Goal: Task Accomplishment & Management: Complete application form

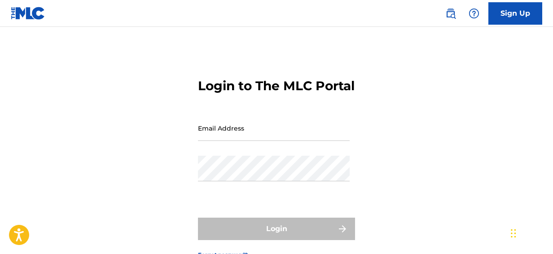
click at [286, 141] on input "Email Address" at bounding box center [274, 128] width 152 height 26
type input "[EMAIL_ADDRESS][DOMAIN_NAME]"
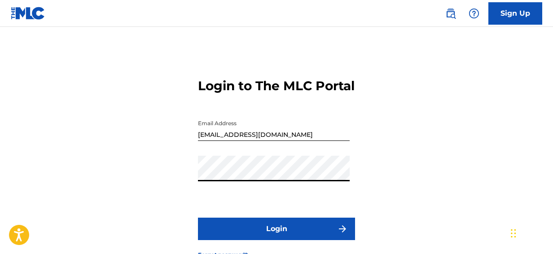
click at [274, 240] on button "Login" at bounding box center [276, 229] width 157 height 22
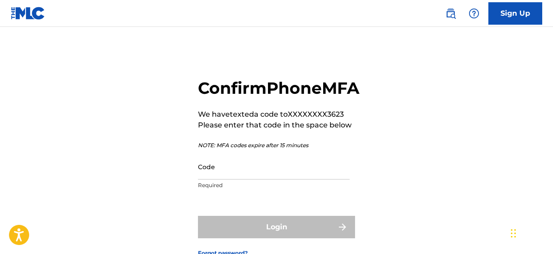
click at [254, 179] on input "Code" at bounding box center [274, 167] width 152 height 26
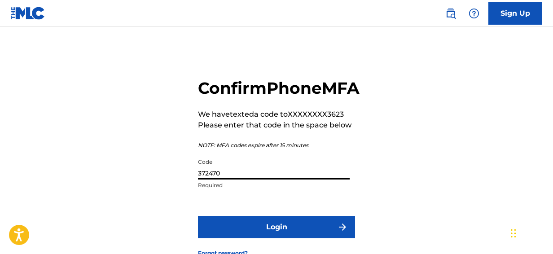
type input "372470"
click at [254, 238] on button "Login" at bounding box center [276, 227] width 157 height 22
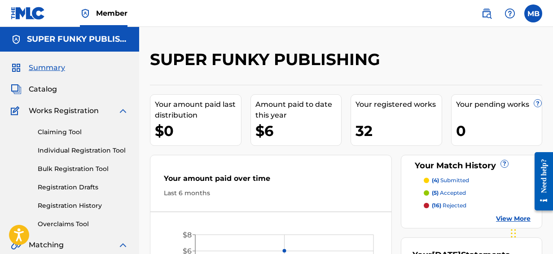
click at [65, 130] on link "Claiming Tool" at bounding box center [83, 131] width 91 height 9
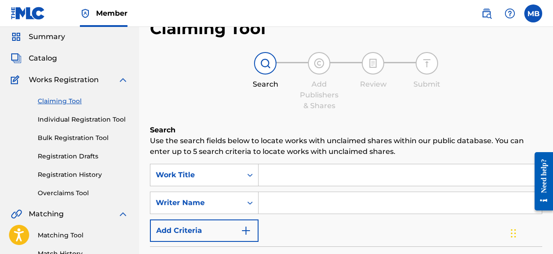
scroll to position [45, 0]
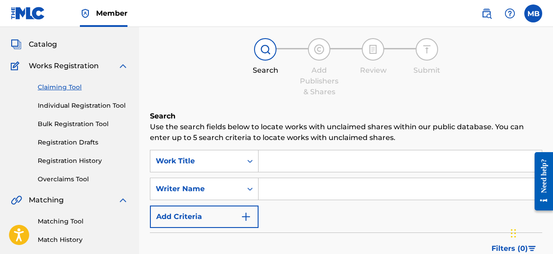
click at [296, 169] on input "Search Form" at bounding box center [399, 161] width 283 height 22
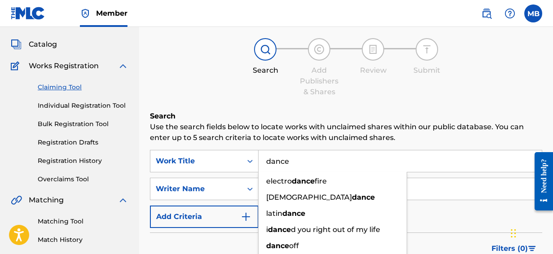
type input "dance"
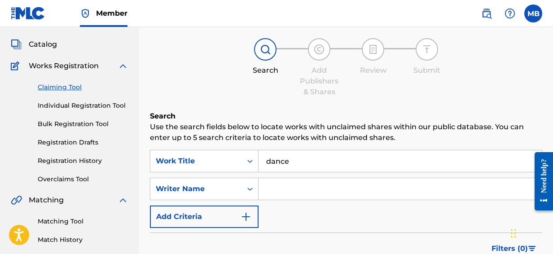
click at [437, 143] on p "Use the search fields below to locate works with unclaimed shares within our pu…" at bounding box center [346, 133] width 392 height 22
click at [373, 187] on input "Search Form" at bounding box center [399, 189] width 283 height 22
type input "[PERSON_NAME]"
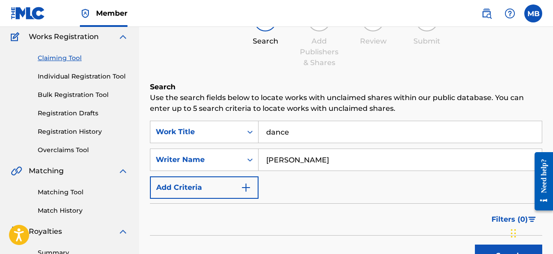
scroll to position [90, 0]
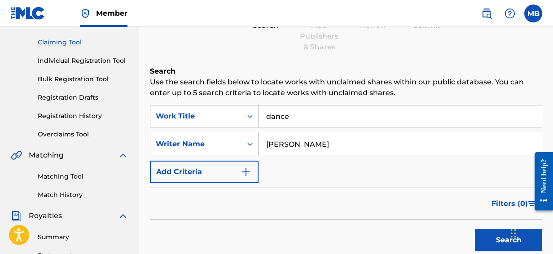
click at [483, 234] on button "Search" at bounding box center [507, 240] width 67 height 22
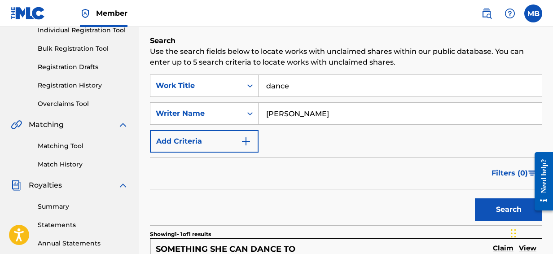
scroll to position [80, 0]
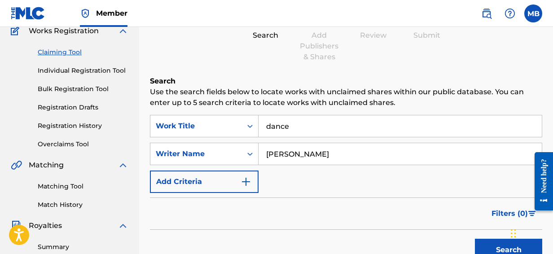
click at [252, 180] on button "Add Criteria" at bounding box center [204, 181] width 109 height 22
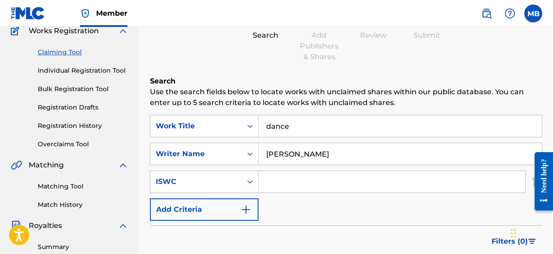
click at [279, 182] on input "Search Form" at bounding box center [391, 182] width 266 height 22
click at [314, 183] on input "Search Form" at bounding box center [391, 182] width 266 height 22
type input "V"
paste input "T9319276396"
type input "T9319276396"
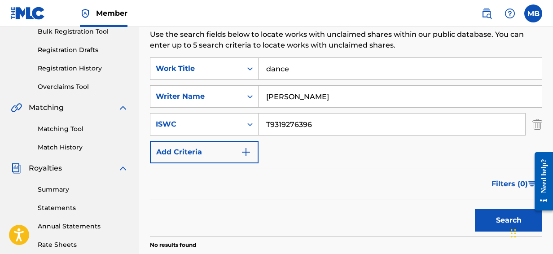
scroll to position [125, 0]
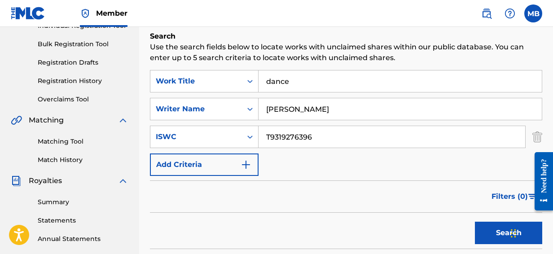
click at [355, 108] on input "[PERSON_NAME]" at bounding box center [399, 109] width 283 height 22
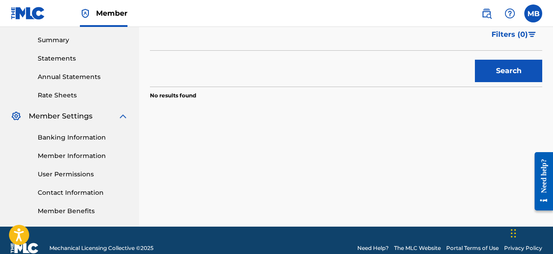
scroll to position [302, 0]
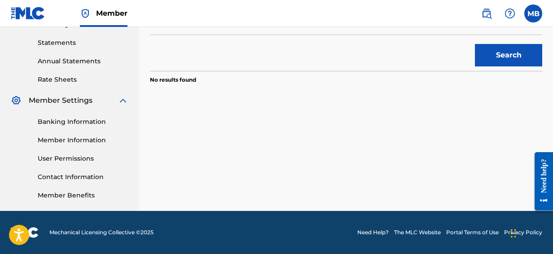
click at [506, 53] on button "Search" at bounding box center [507, 55] width 67 height 22
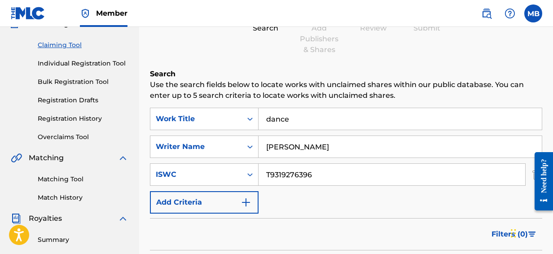
scroll to position [78, 0]
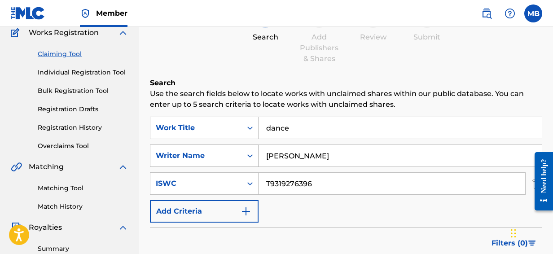
drag, startPoint x: 309, startPoint y: 149, endPoint x: 253, endPoint y: 144, distance: 55.8
click at [253, 144] on div "SearchWithCriteriac73ca48b-befa-4ce0-82f9-1f6071033052 Writer Name [PERSON_NAME]" at bounding box center [346, 155] width 392 height 22
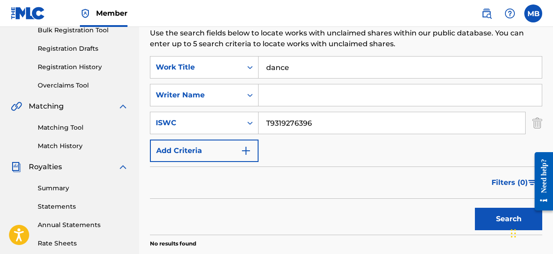
scroll to position [168, 0]
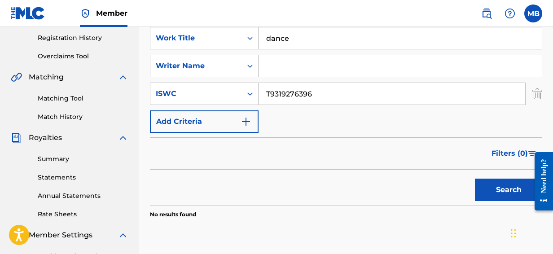
click at [507, 193] on button "Search" at bounding box center [507, 189] width 67 height 22
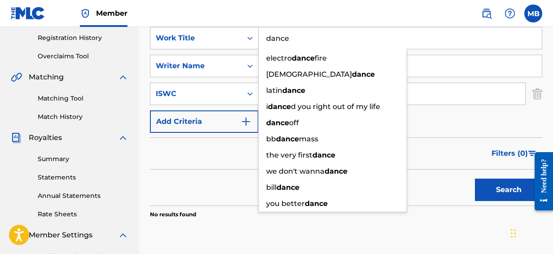
drag, startPoint x: 316, startPoint y: 34, endPoint x: 257, endPoint y: 40, distance: 60.0
click at [257, 40] on div "SearchWithCriteria4085f99d-8c78-4d66-9215-a4e1f350f3d8 Work Title dance electro…" at bounding box center [346, 38] width 392 height 22
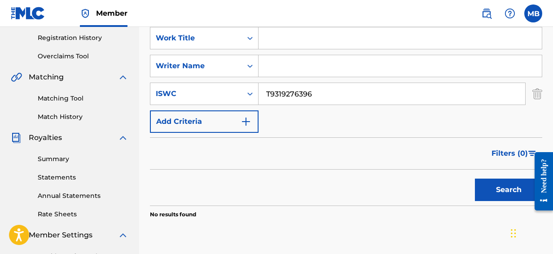
click at [379, 219] on div "Search Use the search fields below to locate works with unclaimed shares within…" at bounding box center [346, 125] width 392 height 275
click at [497, 195] on button "Search" at bounding box center [507, 189] width 67 height 22
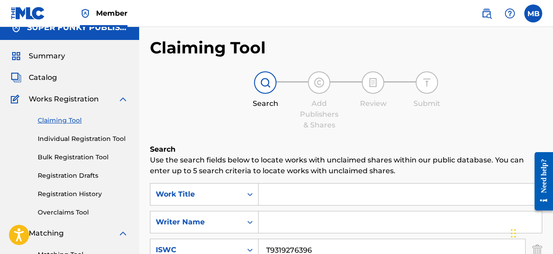
scroll to position [0, 0]
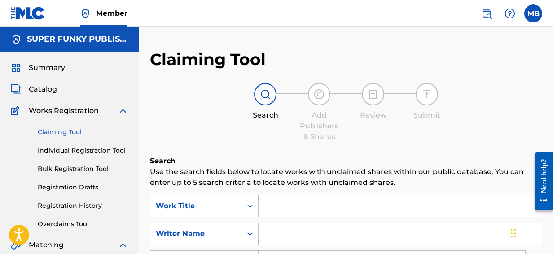
click at [101, 148] on link "Individual Registration Tool" at bounding box center [83, 150] width 91 height 9
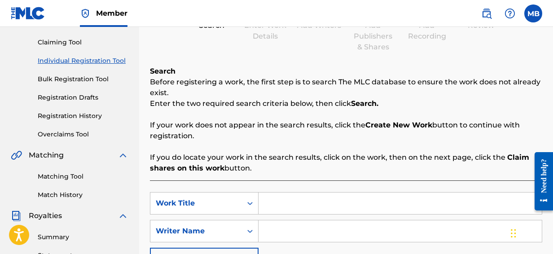
scroll to position [135, 0]
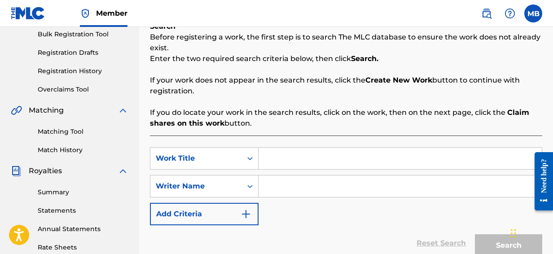
click at [309, 161] on input "Search Form" at bounding box center [399, 159] width 283 height 22
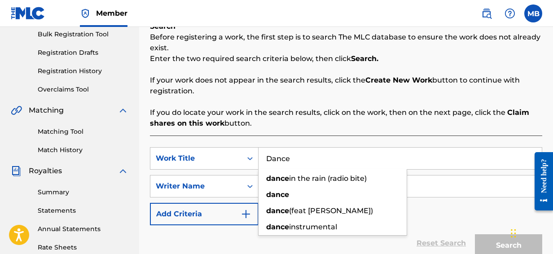
type input "Dance"
click at [334, 141] on div "SearchWithCriteria056a9b61-cd68-4cad-9af3-f1ff9b6e7ac2 Work Title Dance dance i…" at bounding box center [346, 208] width 392 height 147
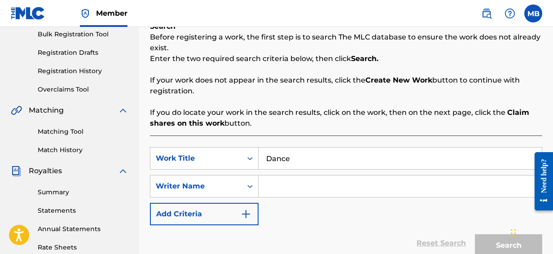
click at [321, 184] on input "Search Form" at bounding box center [399, 186] width 283 height 22
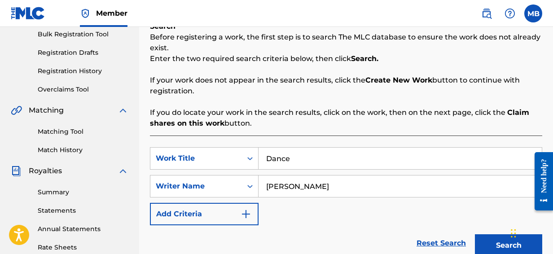
type input "[PERSON_NAME]"
click at [324, 207] on div "SearchWithCriteria056a9b61-cd68-4cad-9af3-f1ff9b6e7ac2 Work Title Dance SearchW…" at bounding box center [346, 186] width 392 height 78
click at [495, 239] on button "Search" at bounding box center [507, 245] width 67 height 22
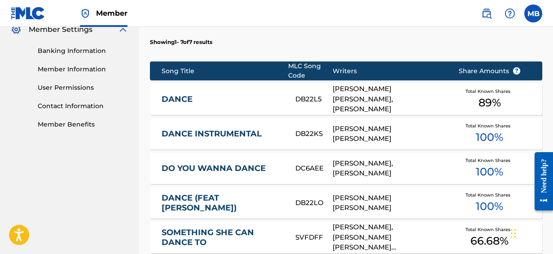
scroll to position [404, 0]
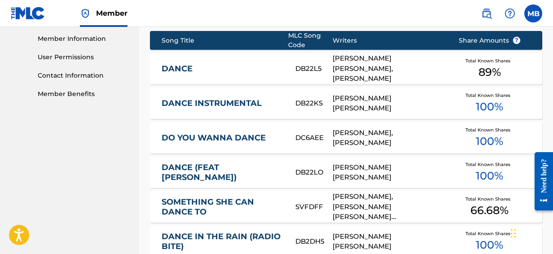
click at [405, 64] on div "[PERSON_NAME] [PERSON_NAME], [PERSON_NAME]" at bounding box center [388, 68] width 112 height 30
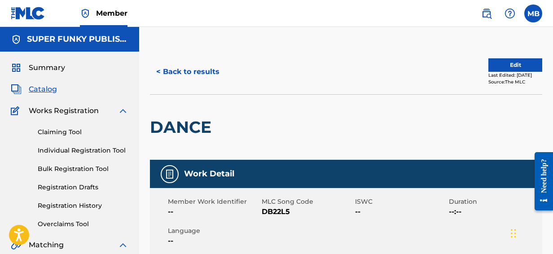
click at [509, 61] on button "Edit" at bounding box center [515, 64] width 54 height 13
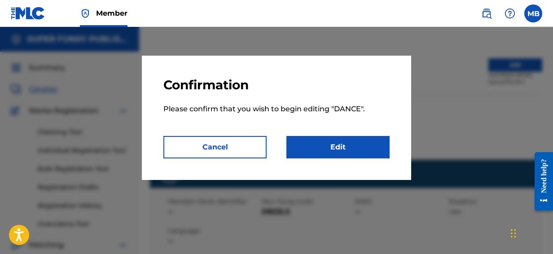
click at [509, 61] on div at bounding box center [276, 154] width 553 height 254
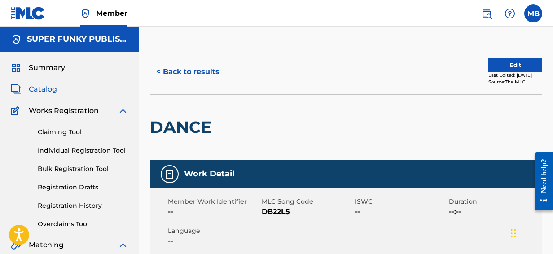
click at [495, 70] on button "Edit" at bounding box center [515, 64] width 54 height 13
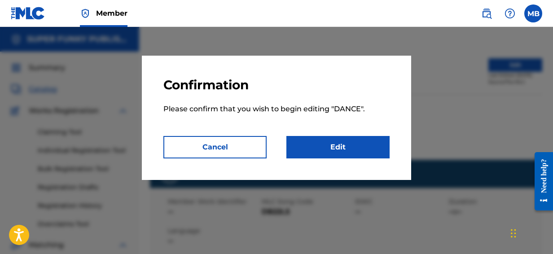
click at [334, 151] on link "Edit" at bounding box center [337, 147] width 103 height 22
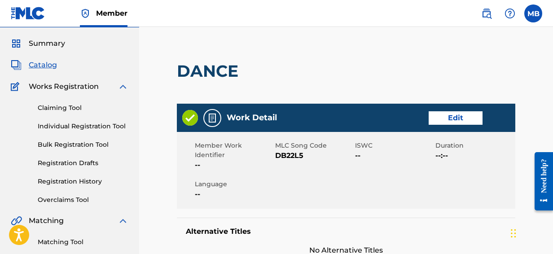
scroll to position [45, 0]
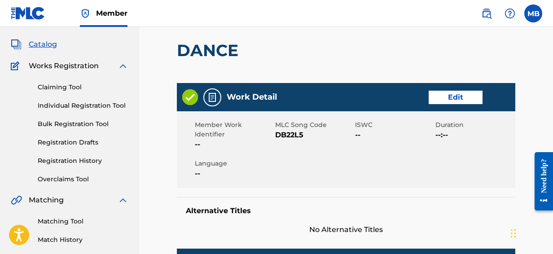
click at [471, 100] on link "Edit" at bounding box center [455, 97] width 54 height 13
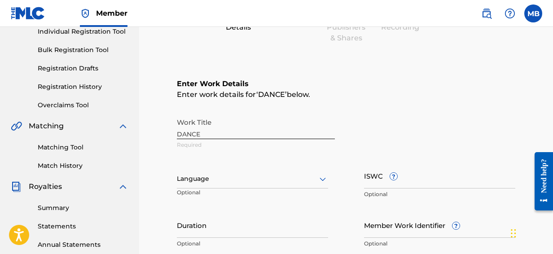
scroll to position [135, 0]
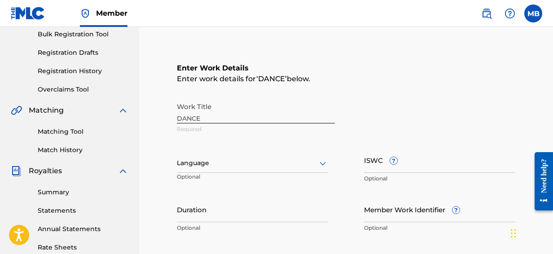
click at [321, 166] on icon at bounding box center [322, 163] width 11 height 11
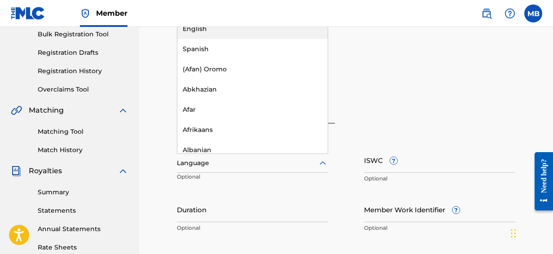
click at [262, 33] on div "English" at bounding box center [252, 29] width 150 height 20
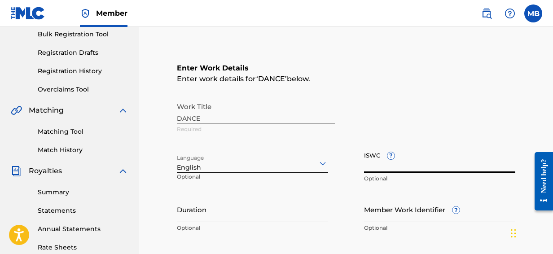
click at [387, 161] on input "ISWC ?" at bounding box center [439, 160] width 151 height 26
paste input "T9319276396"
type input "T9319276396"
click at [346, 189] on div "Work Title DANCE Required Language English Optional ISWC ? T9319276396 Optional…" at bounding box center [346, 167] width 338 height 139
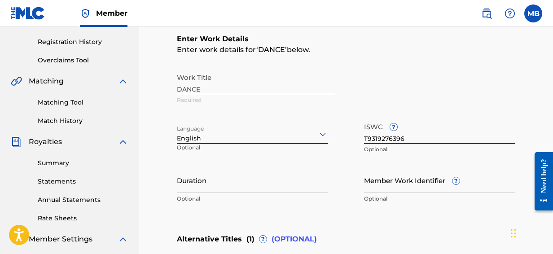
scroll to position [179, 0]
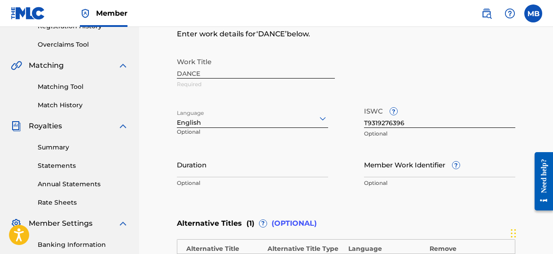
click at [279, 171] on input "Duration" at bounding box center [252, 165] width 151 height 26
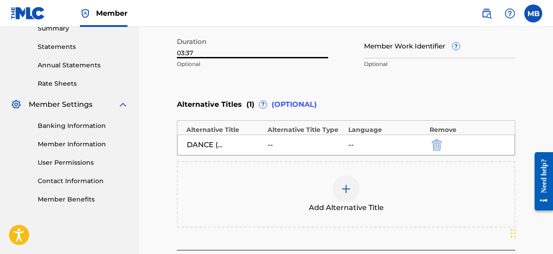
scroll to position [314, 0]
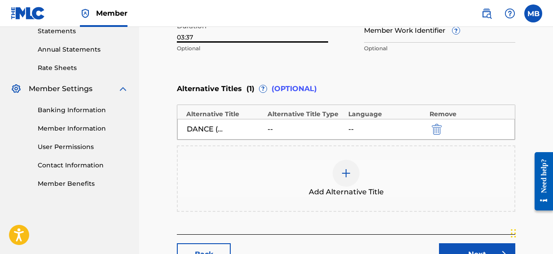
type input "03:37"
click at [353, 174] on div at bounding box center [345, 173] width 27 height 27
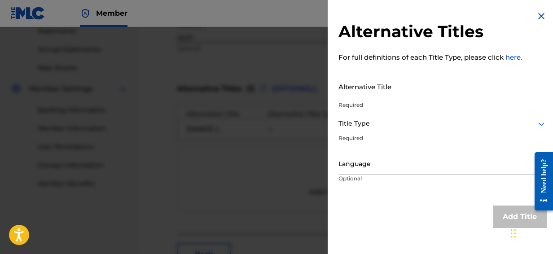
click at [393, 91] on input "Alternative Title" at bounding box center [442, 87] width 208 height 26
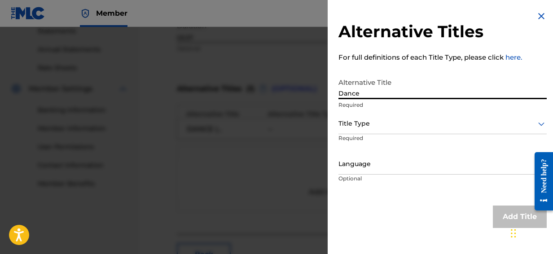
type input "Dance"
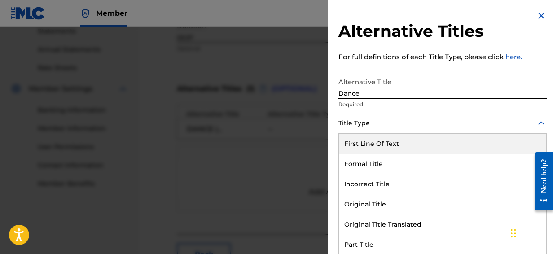
click at [418, 122] on div at bounding box center [442, 123] width 208 height 11
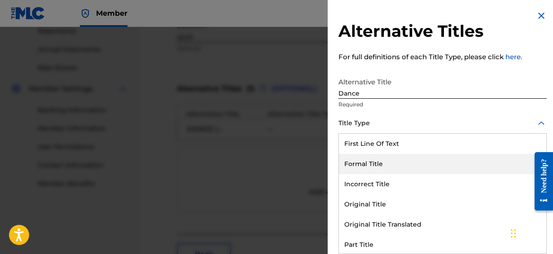
click at [389, 162] on div "Formal Title" at bounding box center [442, 164] width 207 height 20
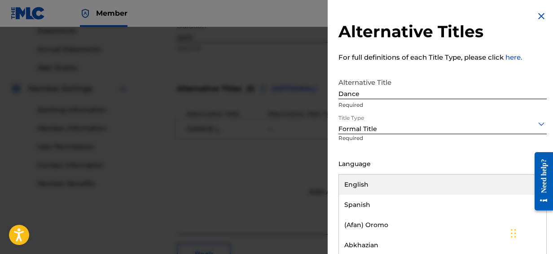
click at [392, 172] on div "Language" at bounding box center [442, 164] width 208 height 20
click at [381, 187] on div "English" at bounding box center [442, 184] width 207 height 20
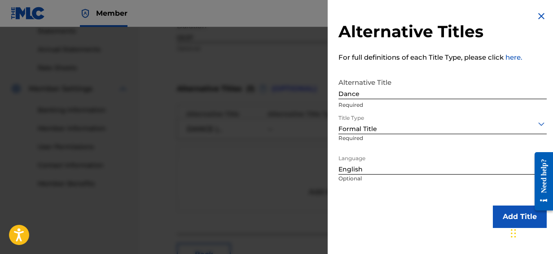
click at [506, 218] on button "Add Title" at bounding box center [519, 216] width 54 height 22
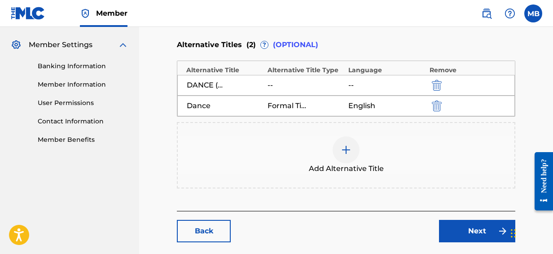
scroll to position [359, 0]
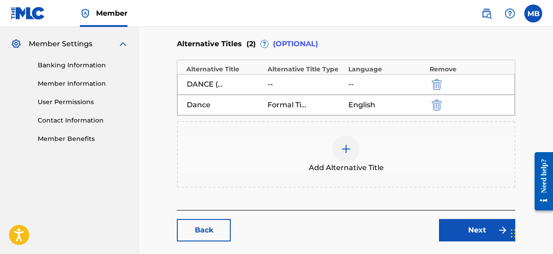
click at [474, 223] on link "Next" at bounding box center [477, 230] width 76 height 22
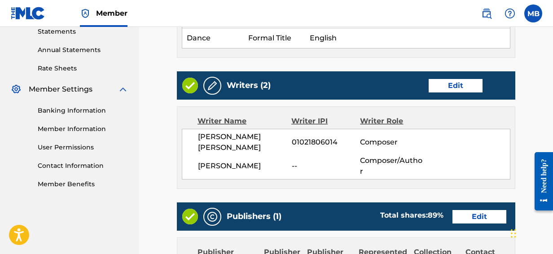
scroll to position [314, 0]
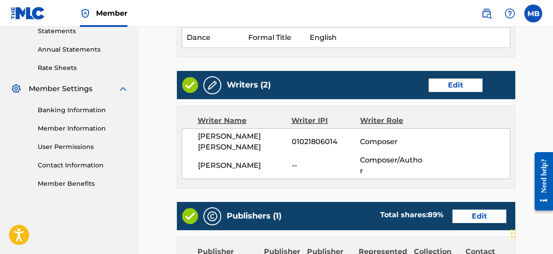
click at [460, 78] on link "Edit" at bounding box center [455, 84] width 54 height 13
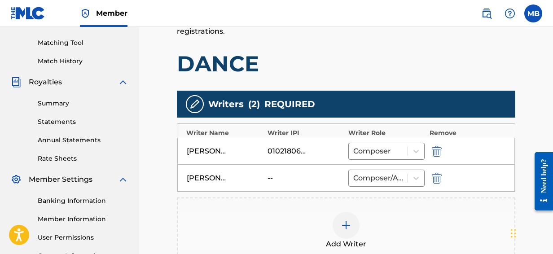
scroll to position [224, 0]
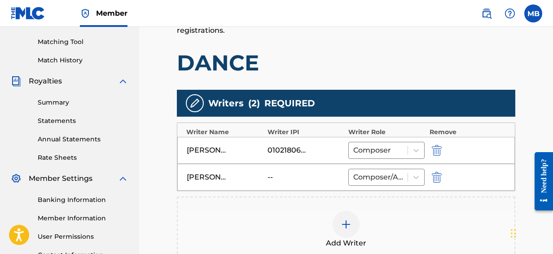
click at [271, 171] on div "[PERSON_NAME] -- Composer/Author" at bounding box center [345, 177] width 337 height 27
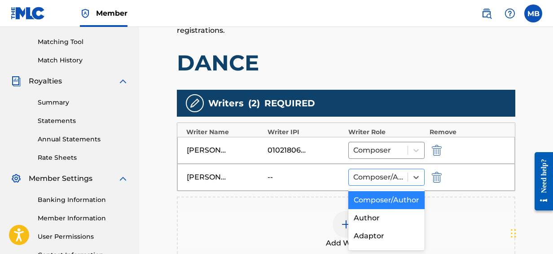
click at [389, 176] on div at bounding box center [378, 177] width 50 height 13
click at [378, 205] on div "Composer/Author" at bounding box center [386, 200] width 76 height 18
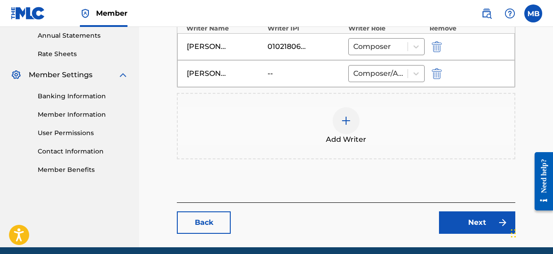
scroll to position [314, 0]
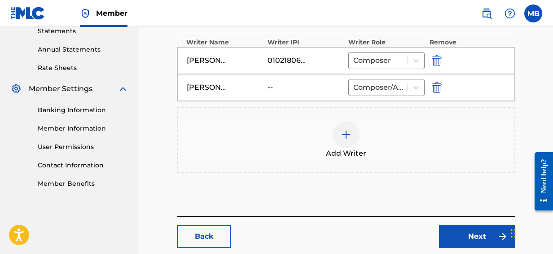
click at [346, 133] on img at bounding box center [345, 134] width 11 height 11
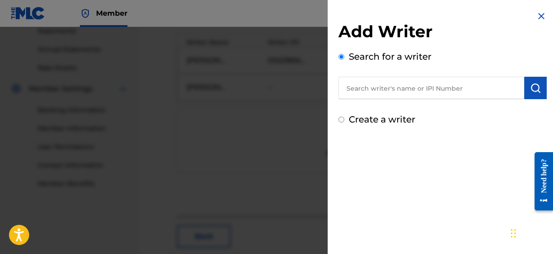
click at [378, 89] on input "text" at bounding box center [431, 88] width 186 height 22
type input "b"
type input "a"
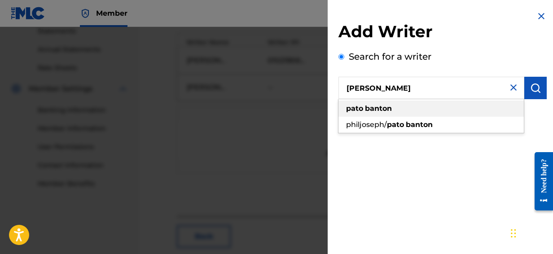
type input "[PERSON_NAME]"
click at [370, 109] on strong "banton" at bounding box center [378, 108] width 27 height 9
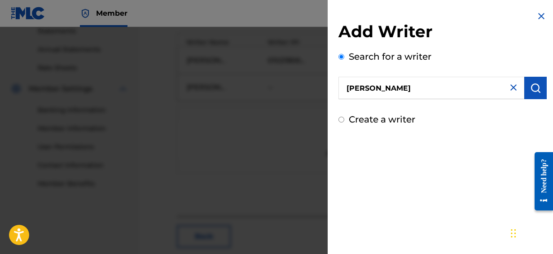
click at [536, 89] on img "submit" at bounding box center [535, 88] width 11 height 11
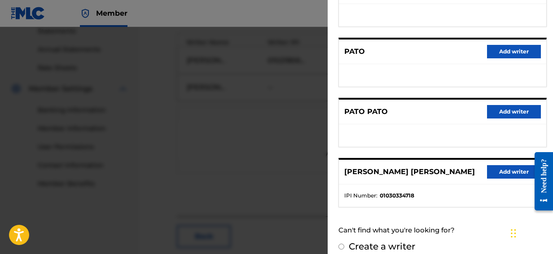
scroll to position [211, 0]
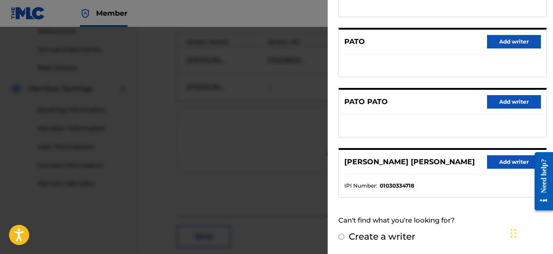
click at [342, 236] on input "Create a writer" at bounding box center [341, 237] width 6 height 6
radio input "false"
radio input "true"
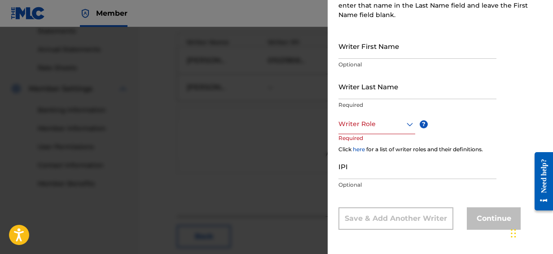
click at [405, 123] on icon at bounding box center [409, 124] width 11 height 11
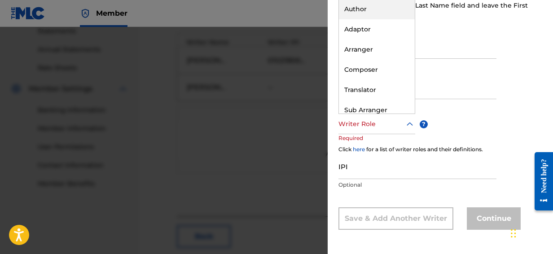
click at [364, 13] on div "Author" at bounding box center [377, 9] width 76 height 20
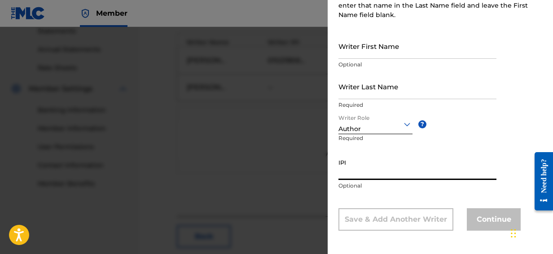
click at [376, 169] on input "IPI" at bounding box center [417, 167] width 158 height 26
paste input "00822249647"
type input "00822249647"
click at [418, 197] on div "Writer First Name Optional Writer Last Name Required Writer Role Author ? Requi…" at bounding box center [442, 131] width 208 height 197
click at [401, 48] on input "Writer First Name" at bounding box center [417, 46] width 158 height 26
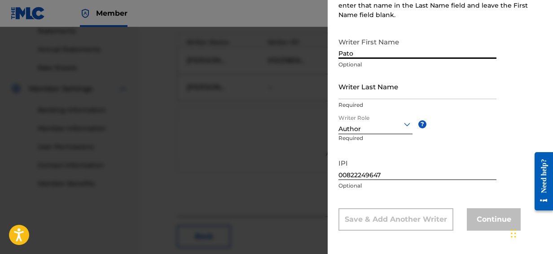
type input "Pato"
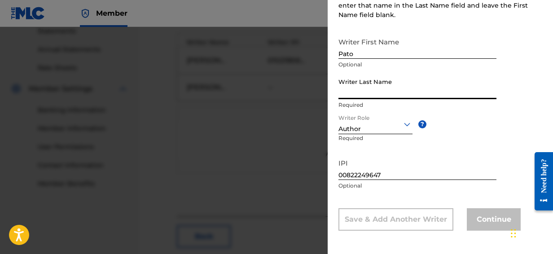
click at [365, 88] on input "Writer Last Name" at bounding box center [417, 87] width 158 height 26
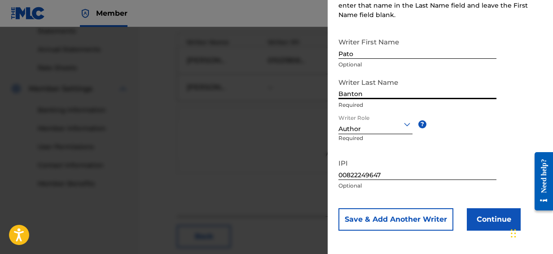
type input "Banton"
click at [509, 98] on div "Writer First Name Pato Optional Writer Last Name [PERSON_NAME] Required Writer …" at bounding box center [442, 131] width 208 height 197
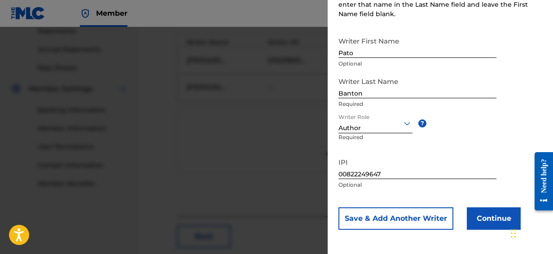
click at [479, 218] on button "Continue" at bounding box center [493, 218] width 54 height 22
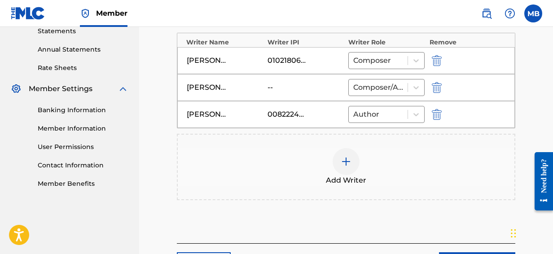
click at [439, 85] on img "submit" at bounding box center [436, 87] width 10 height 11
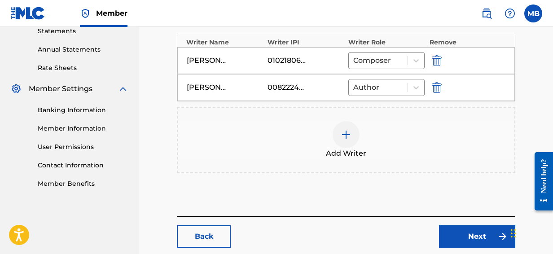
click at [465, 232] on link "Next" at bounding box center [477, 236] width 76 height 22
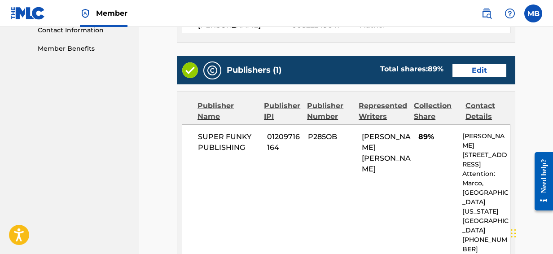
scroll to position [448, 0]
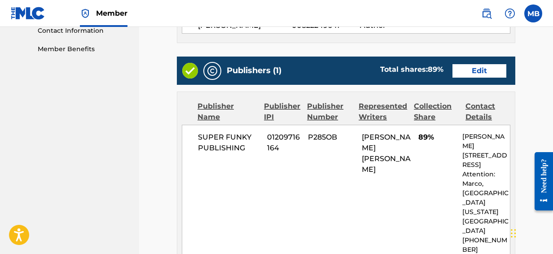
click at [480, 64] on link "Edit" at bounding box center [479, 70] width 54 height 13
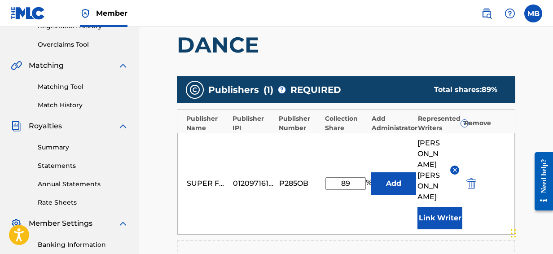
scroll to position [224, 0]
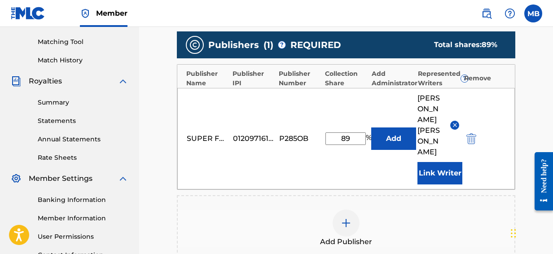
click at [440, 174] on button "Link Writer" at bounding box center [439, 173] width 45 height 22
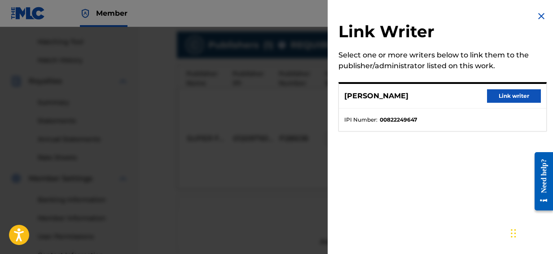
click at [541, 14] on img at bounding box center [540, 16] width 11 height 11
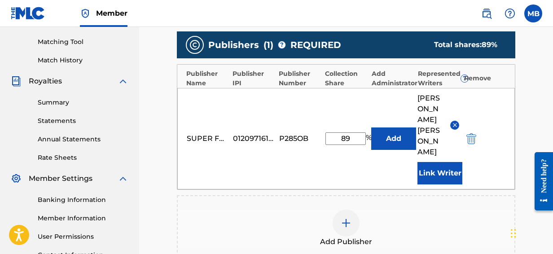
click at [399, 135] on button "Add" at bounding box center [393, 138] width 45 height 22
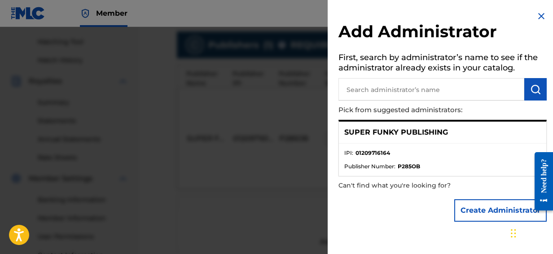
click at [438, 144] on ul "IPI : 01209716164 Publisher Number : P285OB" at bounding box center [442, 160] width 207 height 32
click at [370, 132] on p "SUPER FUNKY PUBLISHING" at bounding box center [396, 132] width 104 height 11
click at [371, 153] on strong "01209716164" at bounding box center [372, 153] width 35 height 8
click at [379, 140] on div "SUPER FUNKY PUBLISHING" at bounding box center [442, 133] width 207 height 22
click at [342, 126] on div "SUPER FUNKY PUBLISHING" at bounding box center [442, 133] width 207 height 22
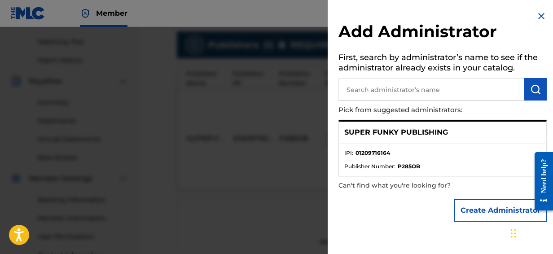
click at [353, 132] on p "SUPER FUNKY PUBLISHING" at bounding box center [396, 132] width 104 height 11
click at [357, 161] on li "IPI : 01209716164" at bounding box center [442, 155] width 196 height 13
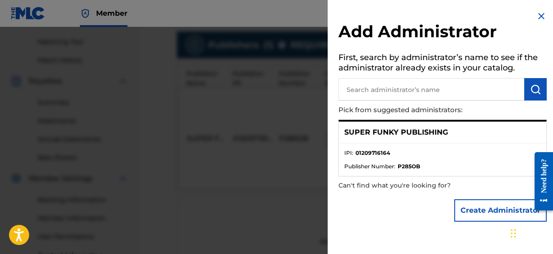
click at [363, 175] on ul "IPI : 01209716164 Publisher Number : P285OB" at bounding box center [442, 160] width 207 height 32
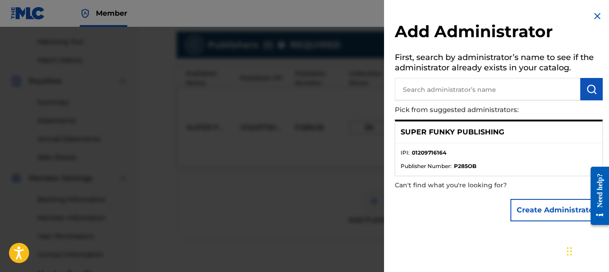
click at [455, 179] on p "Can't find what you're looking for?" at bounding box center [473, 185] width 157 height 18
click at [446, 158] on li "IPI : 01209716164" at bounding box center [499, 155] width 196 height 13
click at [536, 211] on button "Create Administrator" at bounding box center [557, 210] width 92 height 22
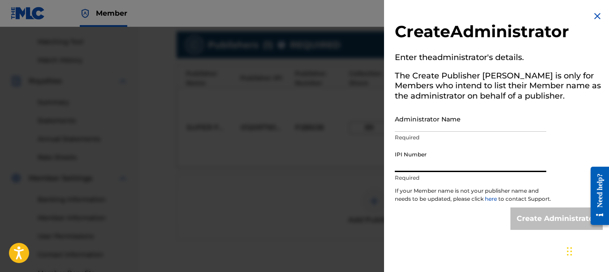
click at [469, 155] on input "IPI Number" at bounding box center [471, 160] width 152 height 26
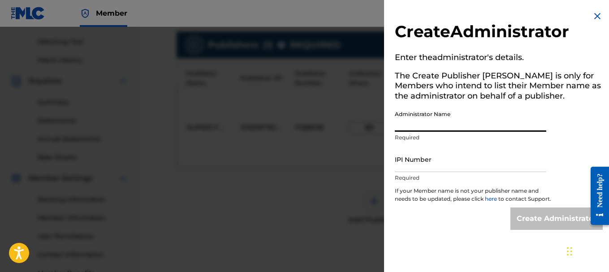
click at [468, 126] on input "Administrator Name" at bounding box center [471, 119] width 152 height 26
type input "Super Funky Publishing"
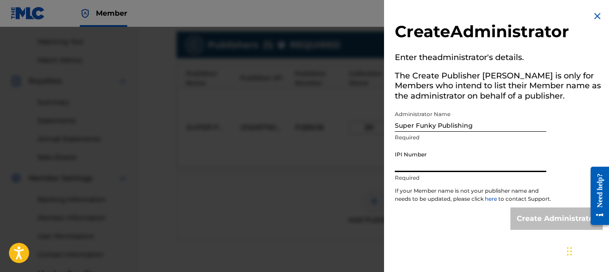
click at [440, 164] on input "IPI Number" at bounding box center [471, 160] width 152 height 26
click at [430, 160] on input "IPI Number" at bounding box center [471, 160] width 152 height 26
paste input "1209716164"
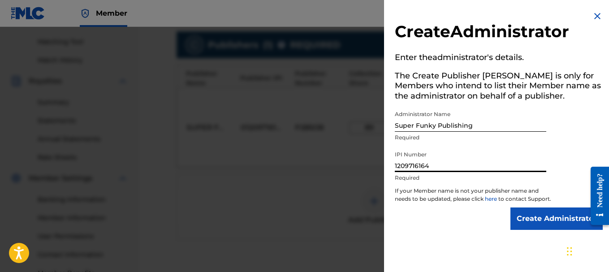
type input "1209716164"
click at [520, 222] on input "Create Administrator" at bounding box center [557, 219] width 92 height 22
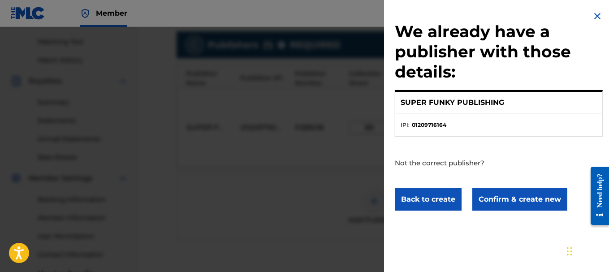
click at [462, 105] on p "SUPER FUNKY PUBLISHING" at bounding box center [453, 102] width 104 height 11
click at [440, 121] on strong "01209716164" at bounding box center [429, 125] width 35 height 8
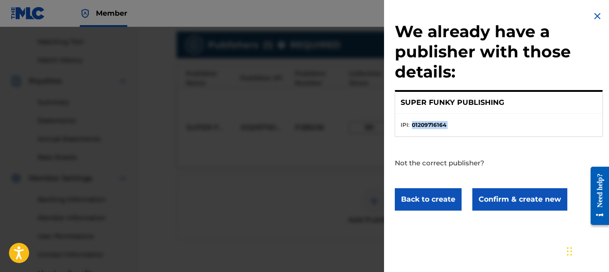
click at [440, 121] on strong "01209716164" at bounding box center [429, 125] width 35 height 8
click at [436, 96] on div "SUPER FUNKY PUBLISHING" at bounding box center [499, 103] width 207 height 22
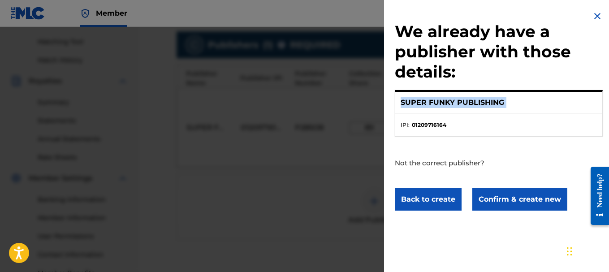
click at [436, 96] on div "SUPER FUNKY PUBLISHING" at bounding box center [499, 103] width 207 height 22
click at [419, 126] on ul "IPI : 01209716164" at bounding box center [499, 125] width 207 height 22
click at [419, 126] on strong "01209716164" at bounding box center [429, 125] width 35 height 8
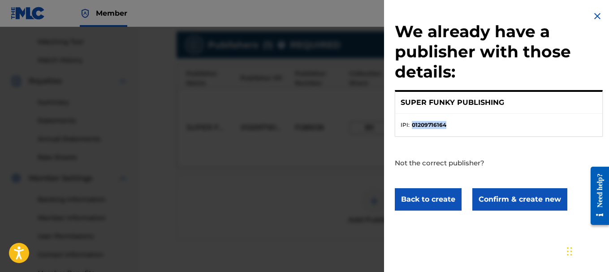
click at [419, 126] on strong "01209716164" at bounding box center [429, 125] width 35 height 8
click at [482, 112] on div "SUPER FUNKY PUBLISHING" at bounding box center [499, 103] width 207 height 22
click at [552, 17] on img at bounding box center [597, 16] width 11 height 11
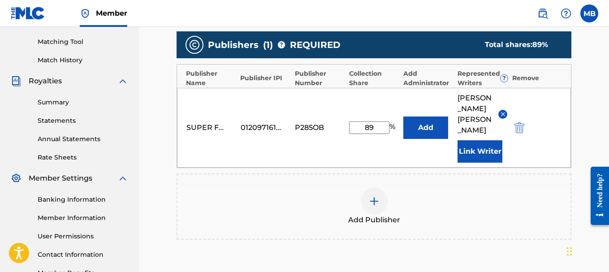
click at [342, 96] on div "SUPER FUNKY PUBLISHING 01209716164 P285OB 89 % Add [PERSON_NAME] [PERSON_NAME] …" at bounding box center [374, 128] width 394 height 80
click at [199, 135] on div "SUPER FUNKY PUBLISHING 01209716164 P285OB 89 % Add [PERSON_NAME] [PERSON_NAME] …" at bounding box center [374, 128] width 394 height 80
click at [376, 207] on div at bounding box center [374, 201] width 27 height 27
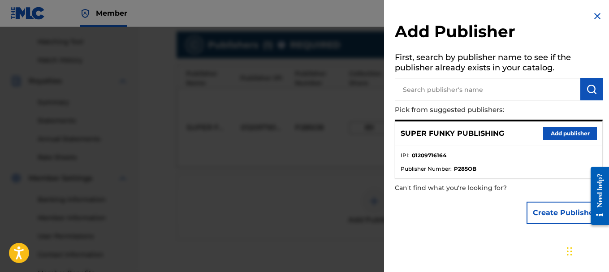
click at [483, 94] on input "text" at bounding box center [488, 89] width 186 height 22
type input "Pato Banton music"
click at [552, 94] on img "submit" at bounding box center [592, 89] width 11 height 11
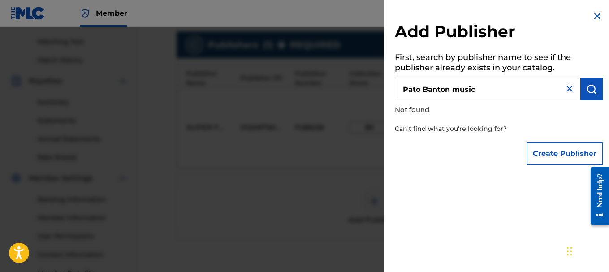
click at [552, 150] on button "Create Publisher" at bounding box center [565, 154] width 76 height 22
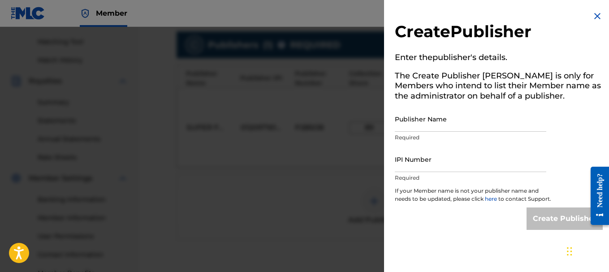
click at [495, 132] on div "Publisher Name Required" at bounding box center [471, 126] width 152 height 40
click at [463, 116] on input "Publisher Name" at bounding box center [471, 119] width 152 height 26
type input "Pato Banton Music"
click at [430, 169] on input "IPI Number" at bounding box center [471, 160] width 152 height 26
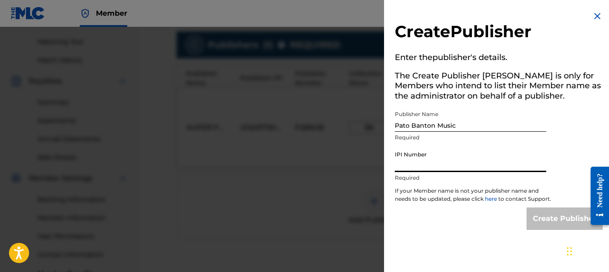
click at [431, 167] on input "IPI Number" at bounding box center [471, 160] width 152 height 26
paste input "00254462077"
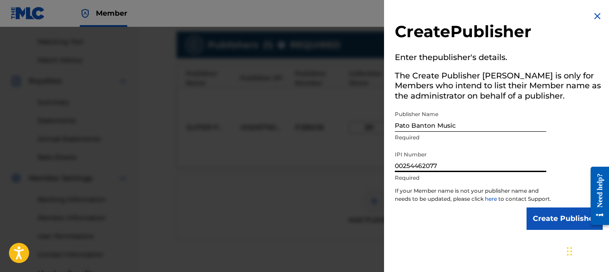
type input "00254462077"
click at [444, 230] on div "Create Publisher" at bounding box center [499, 219] width 208 height 22
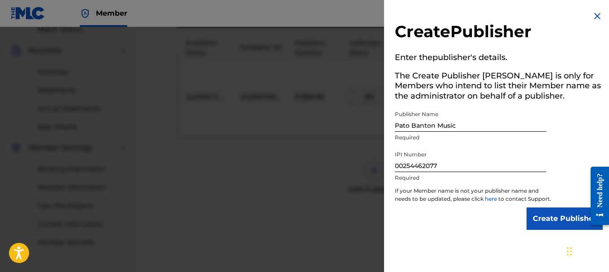
scroll to position [269, 0]
click at [544, 227] on input "Create Publisher" at bounding box center [565, 219] width 76 height 22
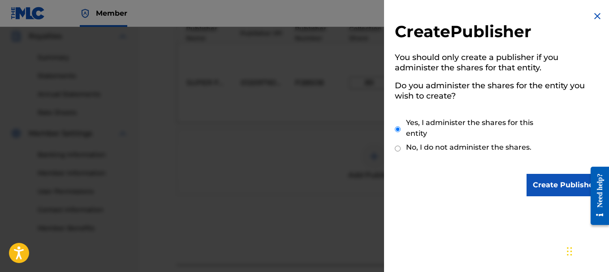
click at [552, 189] on input "Create Publisher" at bounding box center [565, 185] width 76 height 22
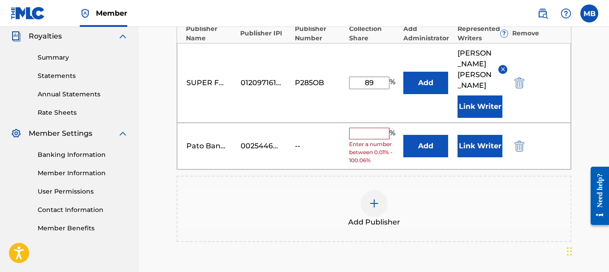
click at [381, 131] on input "text" at bounding box center [369, 134] width 40 height 12
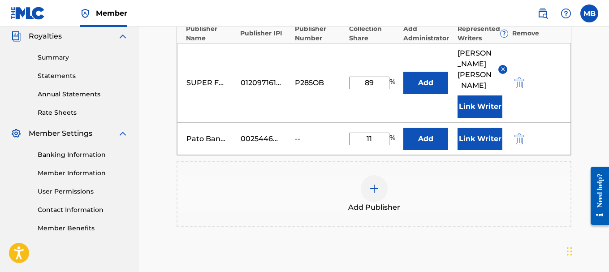
type input "11"
click at [474, 138] on button "Link Writer" at bounding box center [480, 139] width 45 height 22
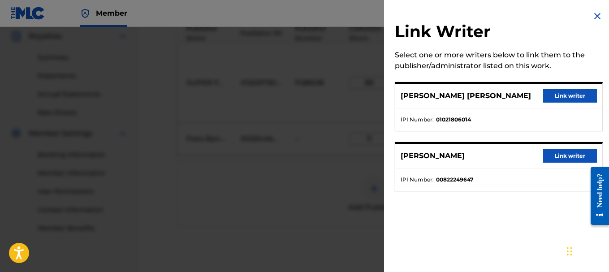
click at [552, 154] on button "Link writer" at bounding box center [571, 155] width 54 height 13
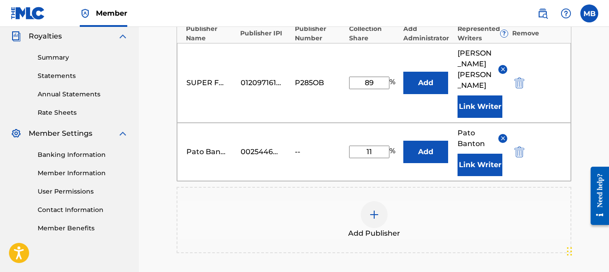
click at [527, 200] on div "Add Publisher" at bounding box center [374, 220] width 395 height 66
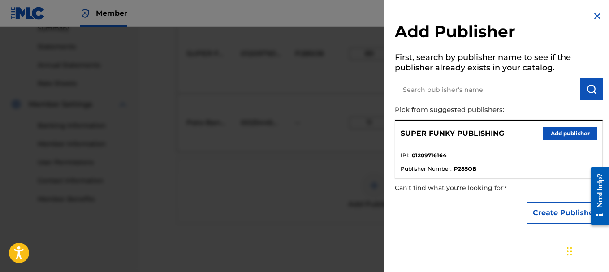
scroll to position [314, 0]
click at [552, 13] on img at bounding box center [597, 16] width 11 height 11
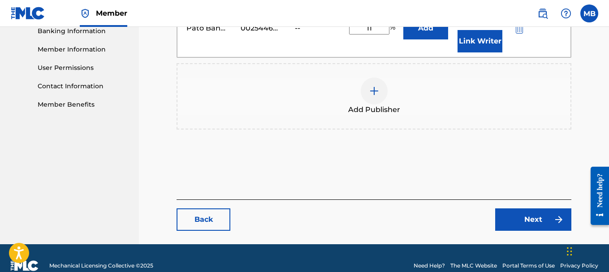
scroll to position [408, 0]
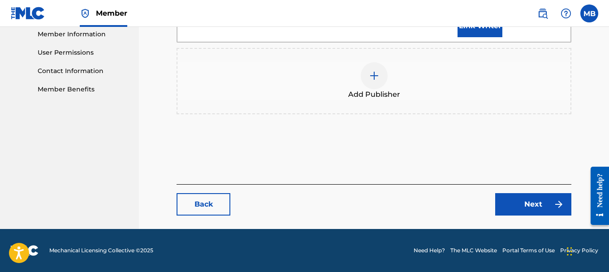
click at [522, 199] on link "Next" at bounding box center [534, 204] width 76 height 22
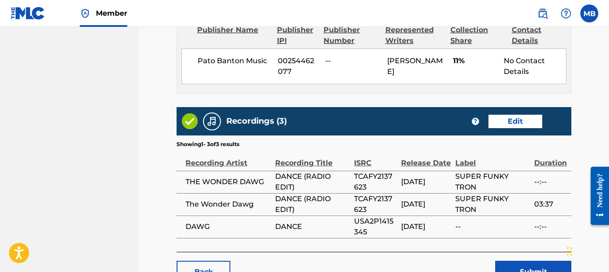
scroll to position [673, 0]
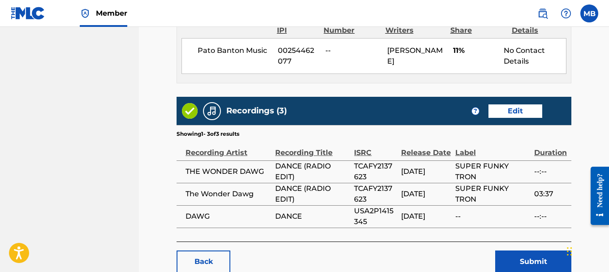
click at [518, 104] on link "Edit" at bounding box center [516, 110] width 54 height 13
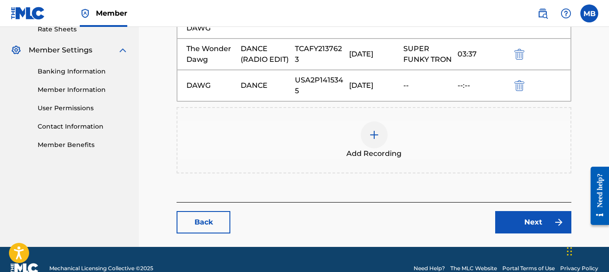
scroll to position [359, 0]
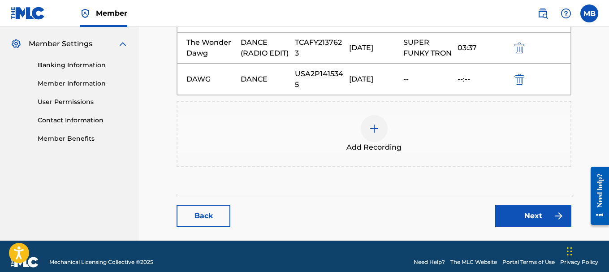
click at [368, 122] on div at bounding box center [374, 128] width 27 height 27
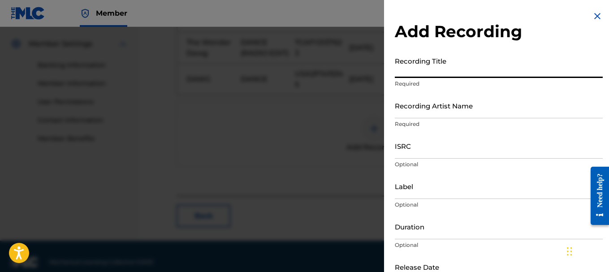
click at [459, 69] on input "Recording Title" at bounding box center [499, 65] width 208 height 26
type input "Dance"
click at [441, 105] on input "Recording Artist Name" at bounding box center [499, 106] width 208 height 26
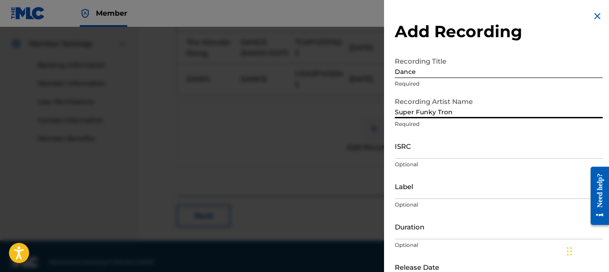
type input "Super Funky Tron"
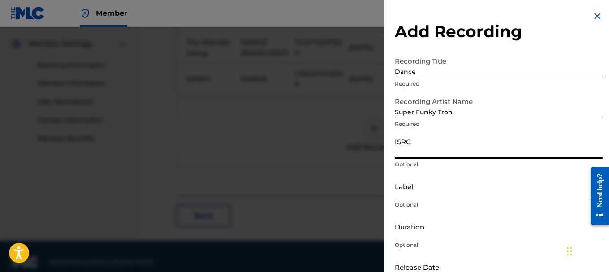
click at [424, 147] on input "ISRC" at bounding box center [499, 146] width 208 height 26
click at [403, 151] on input "ISRC" at bounding box center [499, 146] width 208 height 26
paste input "QZF8D2501182"
type input "QZF8D2501182"
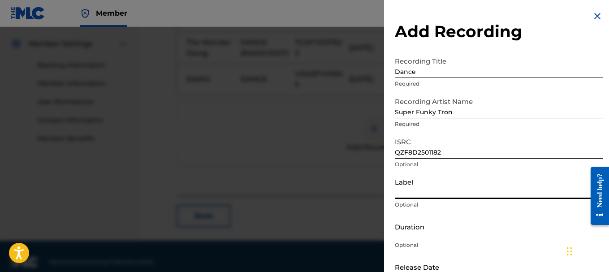
click at [427, 193] on input "Label" at bounding box center [499, 187] width 208 height 26
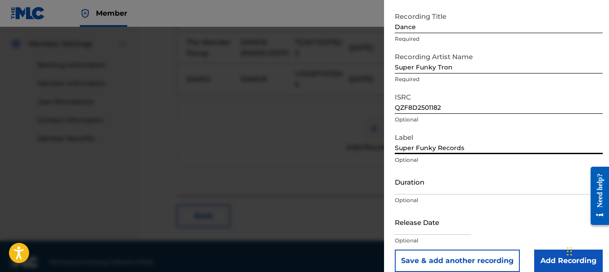
type input "Super Funky Records"
click at [425, 188] on input "Duration" at bounding box center [499, 182] width 208 height 26
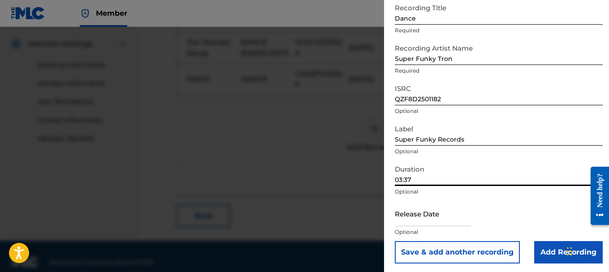
scroll to position [56, 0]
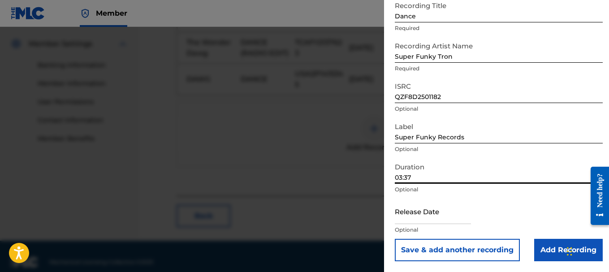
type input "03:37"
select select "7"
select select "2025"
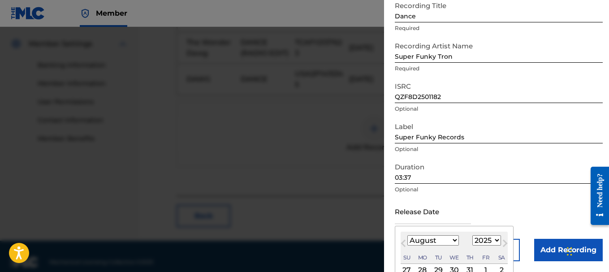
click at [416, 212] on input "text" at bounding box center [433, 212] width 76 height 26
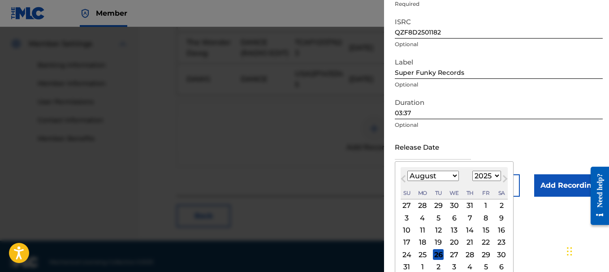
scroll to position [139, 0]
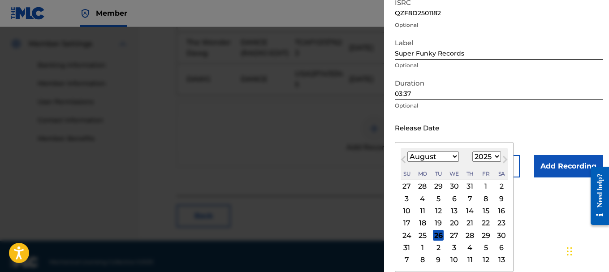
click at [490, 221] on div "22" at bounding box center [486, 223] width 11 height 11
type input "[DATE]"
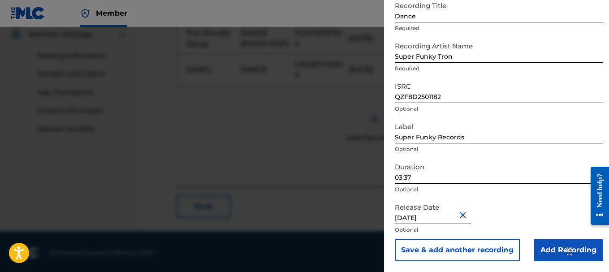
scroll to position [370, 0]
click at [538, 250] on input "Add Recording" at bounding box center [569, 250] width 69 height 22
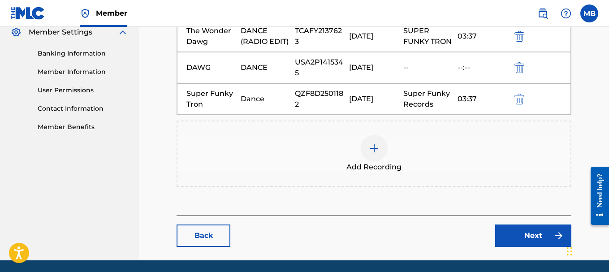
click at [513, 233] on link "Next" at bounding box center [534, 236] width 76 height 22
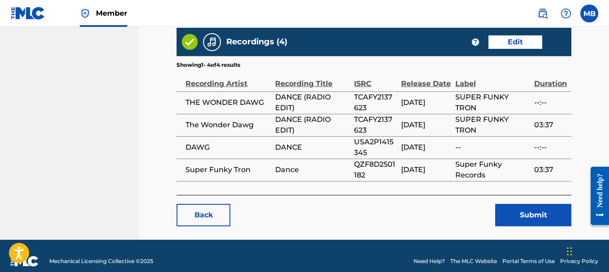
scroll to position [697, 0]
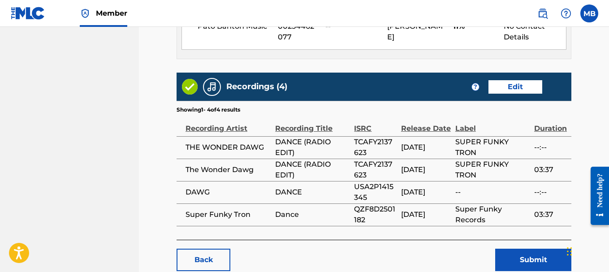
click at [508, 80] on link "Edit" at bounding box center [516, 86] width 54 height 13
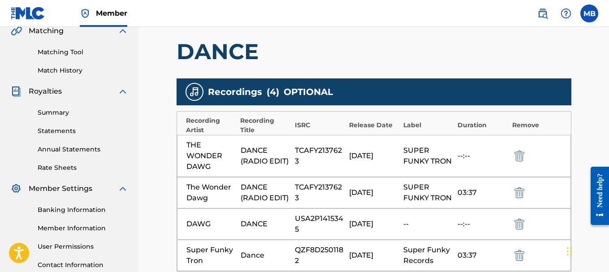
scroll to position [224, 0]
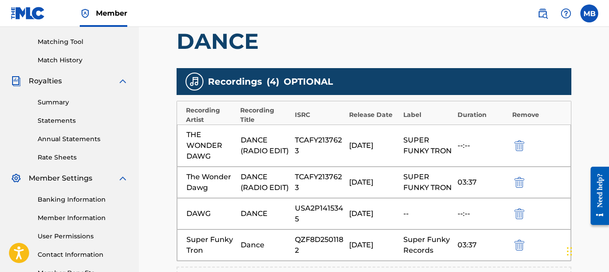
click at [466, 146] on div "--:--" at bounding box center [483, 145] width 50 height 11
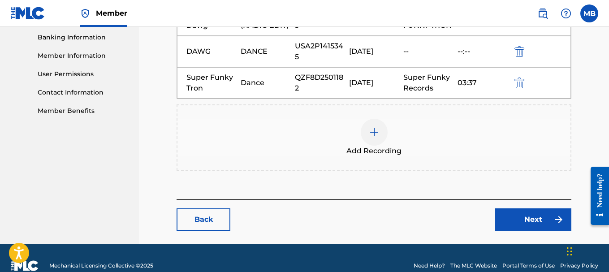
scroll to position [402, 0]
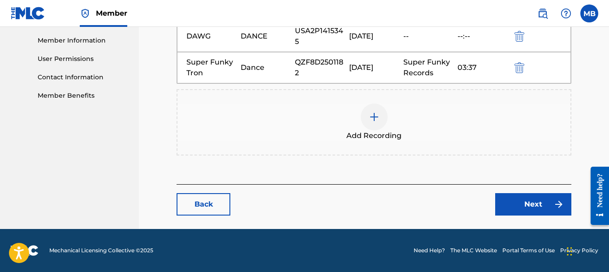
click at [524, 202] on link "Next" at bounding box center [534, 204] width 76 height 22
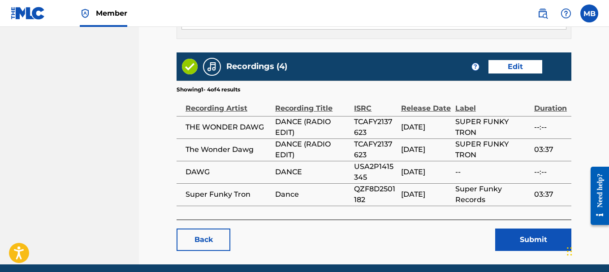
scroll to position [742, 0]
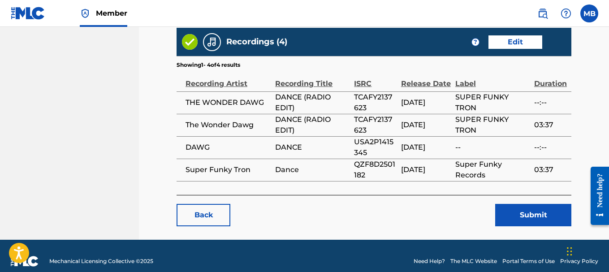
click at [522, 205] on button "Submit" at bounding box center [534, 215] width 76 height 22
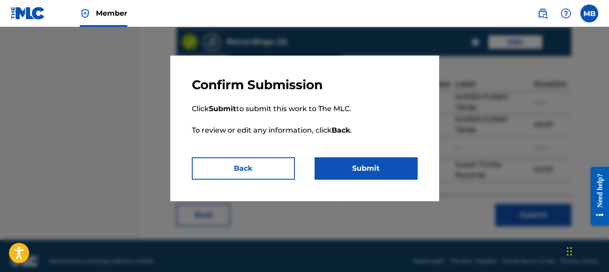
click at [387, 163] on button "Submit" at bounding box center [366, 168] width 103 height 22
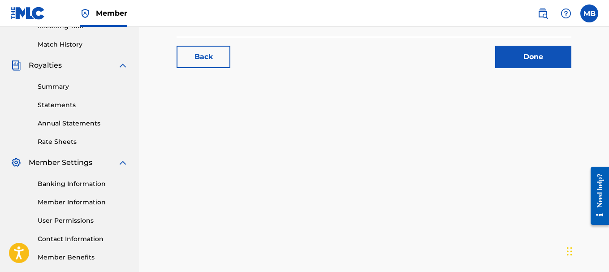
scroll to position [224, 0]
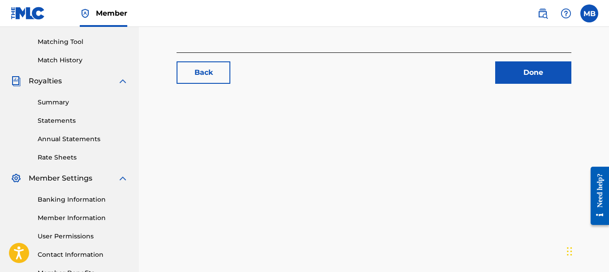
click at [530, 72] on link "Done" at bounding box center [534, 72] width 76 height 22
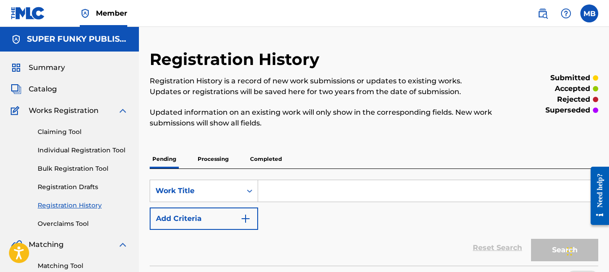
click at [387, 72] on div "Registration History Registration History is a record of new work submissions o…" at bounding box center [323, 94] width 346 height 90
